Goal: Task Accomplishment & Management: Use online tool/utility

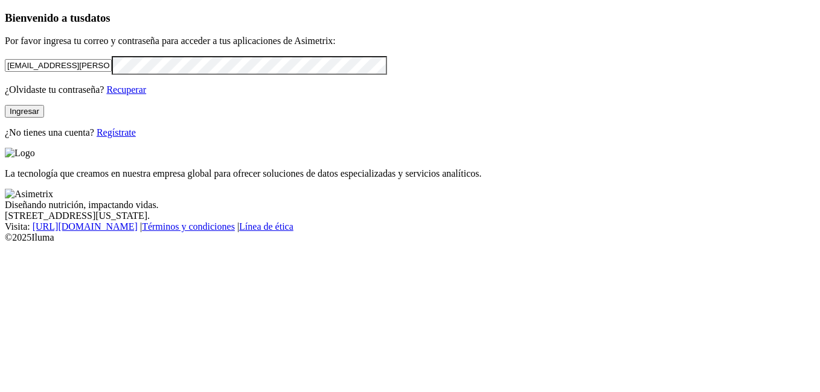
click at [92, 72] on input "[EMAIL_ADDRESS][PERSON_NAME][DOMAIN_NAME]" at bounding box center [58, 65] width 107 height 13
type input "[EMAIL_ADDRESS][PERSON_NAME][DOMAIN_NAME]"
click at [44, 118] on button "Ingresar" at bounding box center [24, 111] width 39 height 13
